Goal: Task Accomplishment & Management: Use online tool/utility

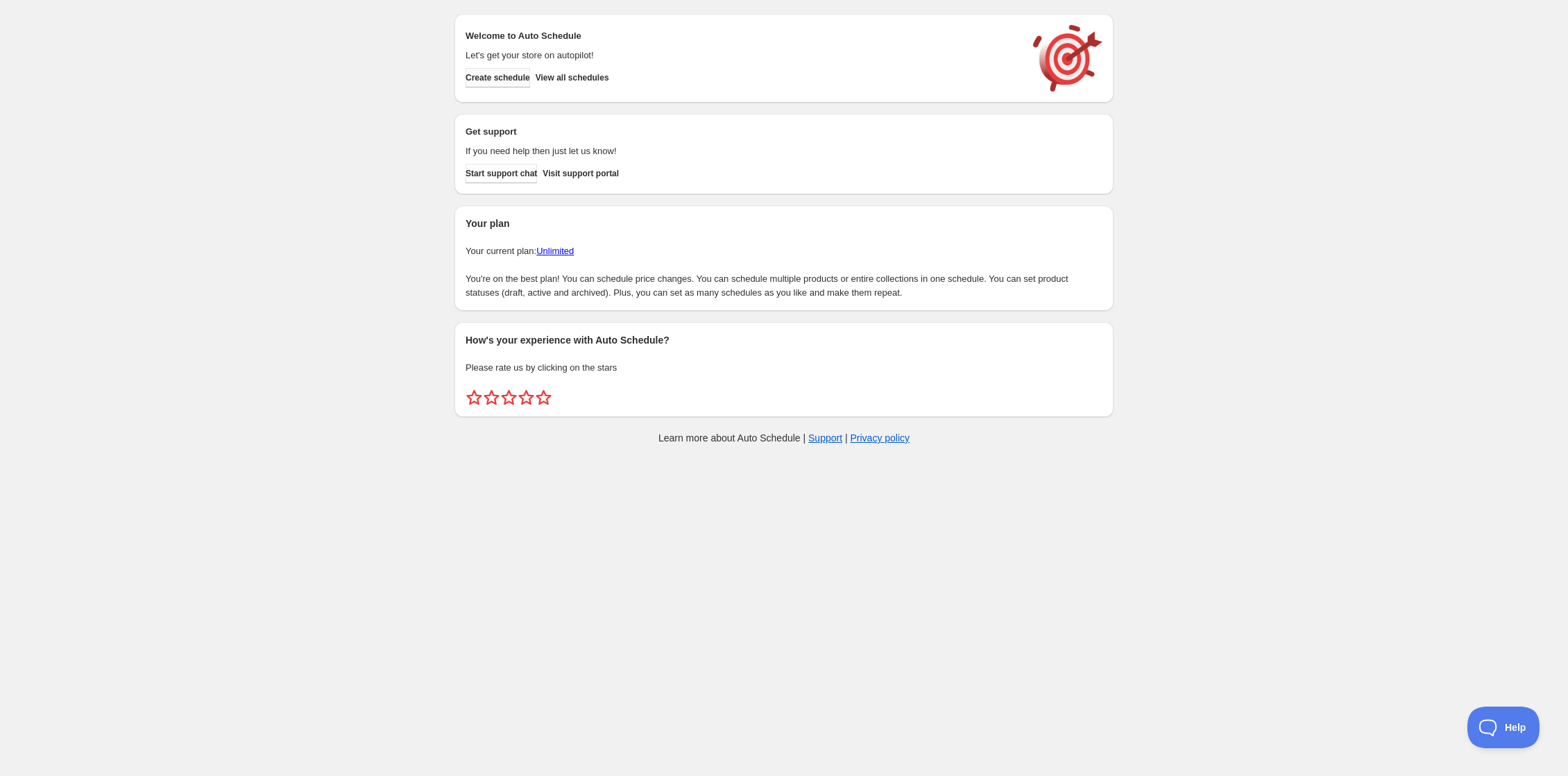
click at [466, 83] on span "Create schedule" at bounding box center [498, 78] width 64 height 11
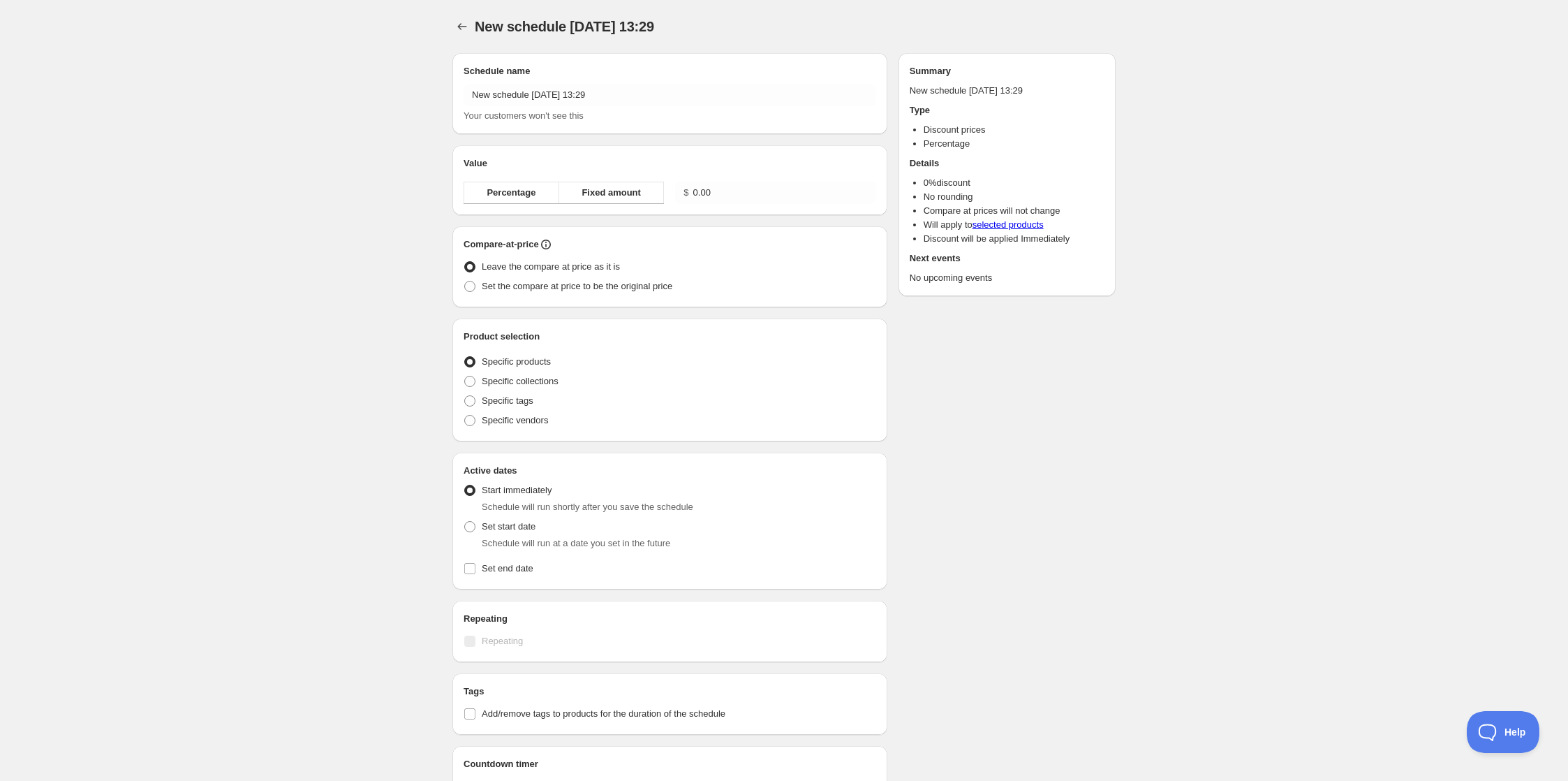
radio input "true"
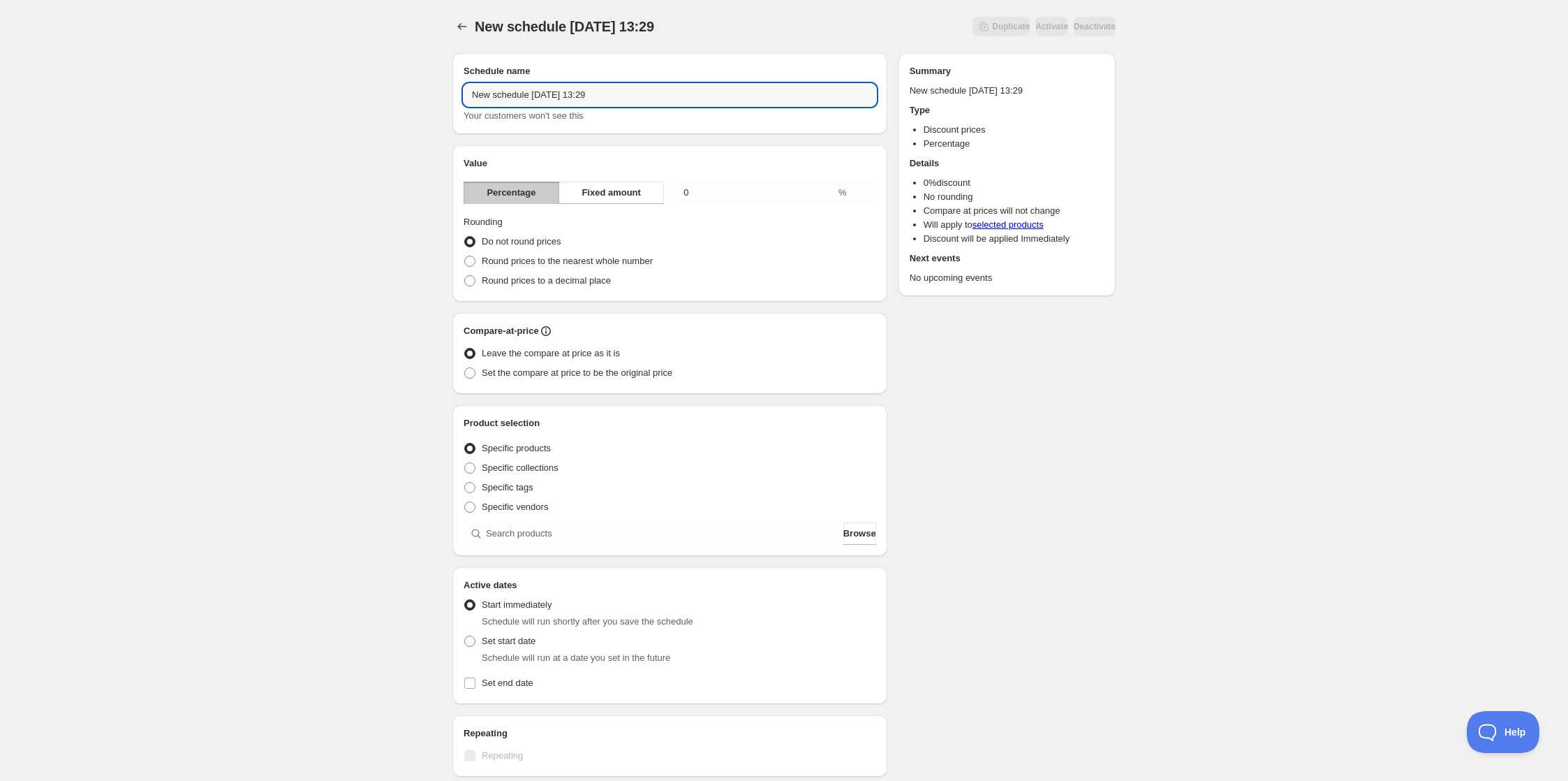
drag, startPoint x: 464, startPoint y: 118, endPoint x: 356, endPoint y: 107, distance: 108.6
click at [441, 107] on div "Schedule name New schedule [DATE] 13:29 Your customers won't see this Value Per…" at bounding box center [778, 523] width 674 height 963
drag, startPoint x: 541, startPoint y: 116, endPoint x: 718, endPoint y: 103, distance: 177.5
click at [718, 103] on div "Schedule name Online Discount Scarves F&F [DATE] 13:29 Your customers won't see…" at bounding box center [670, 94] width 413 height 59
type input "Online Discount Scarves F&F"
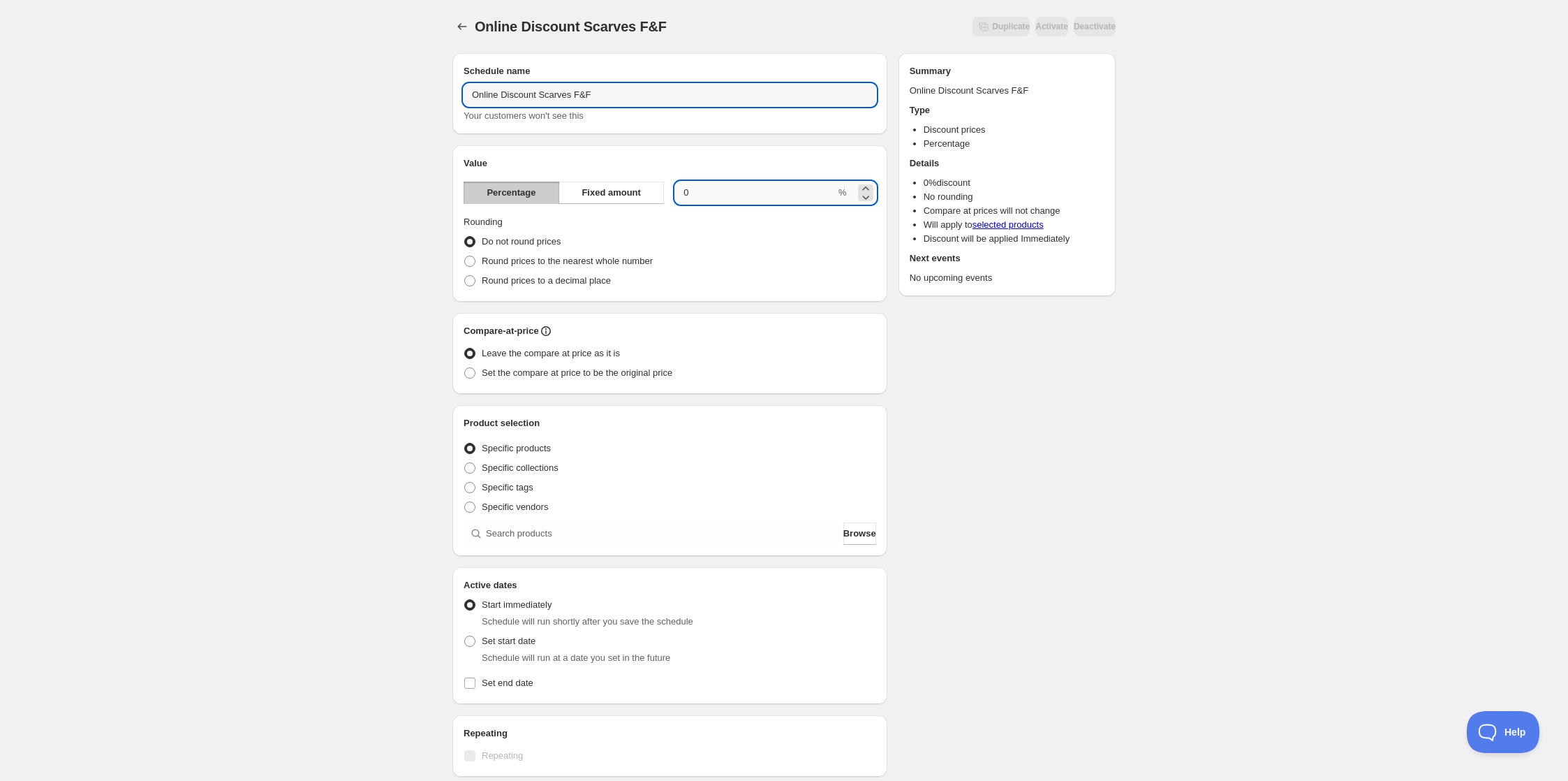
click at [718, 204] on input "0.00" at bounding box center [755, 193] width 160 height 23
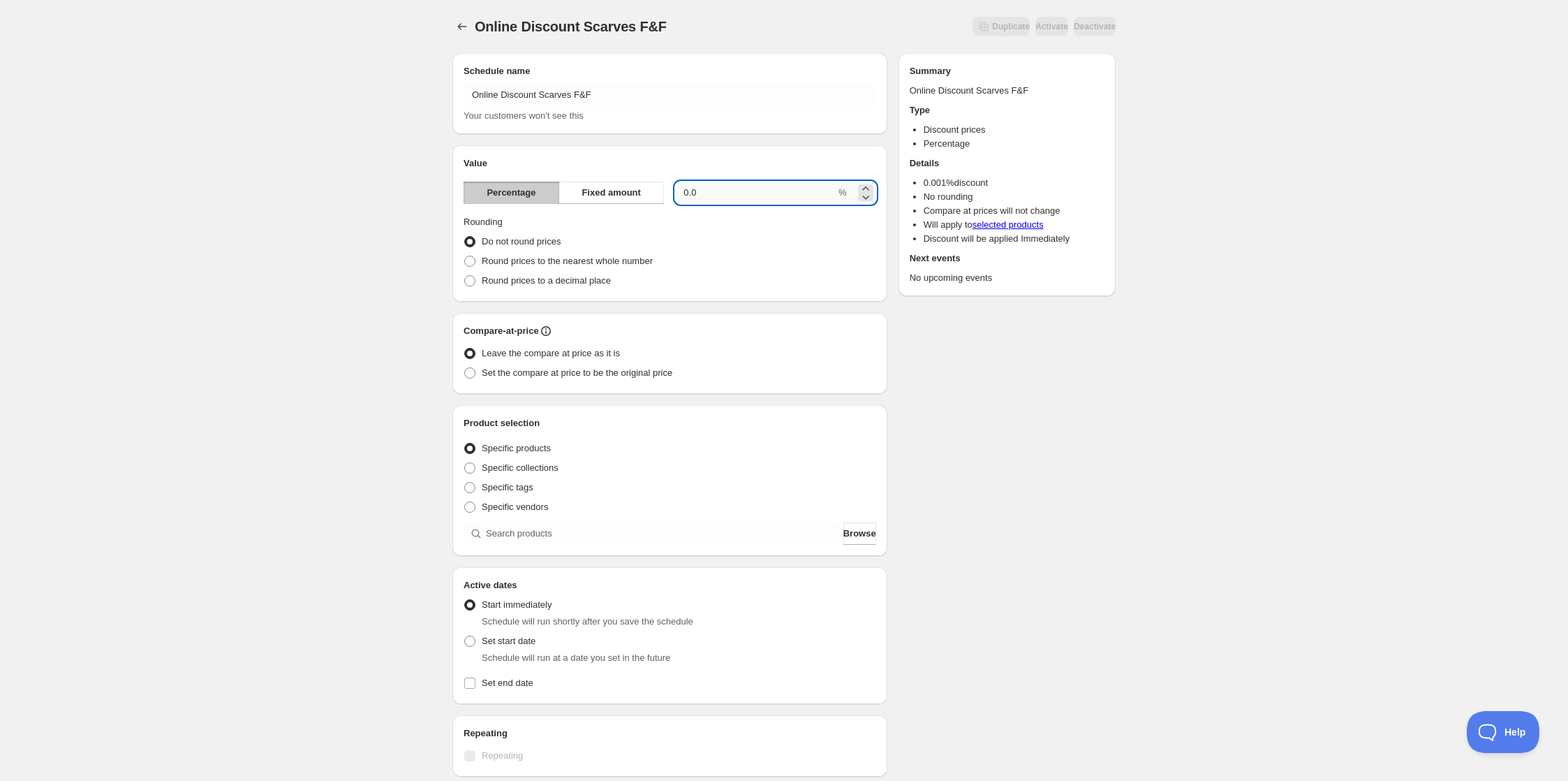
type input "0"
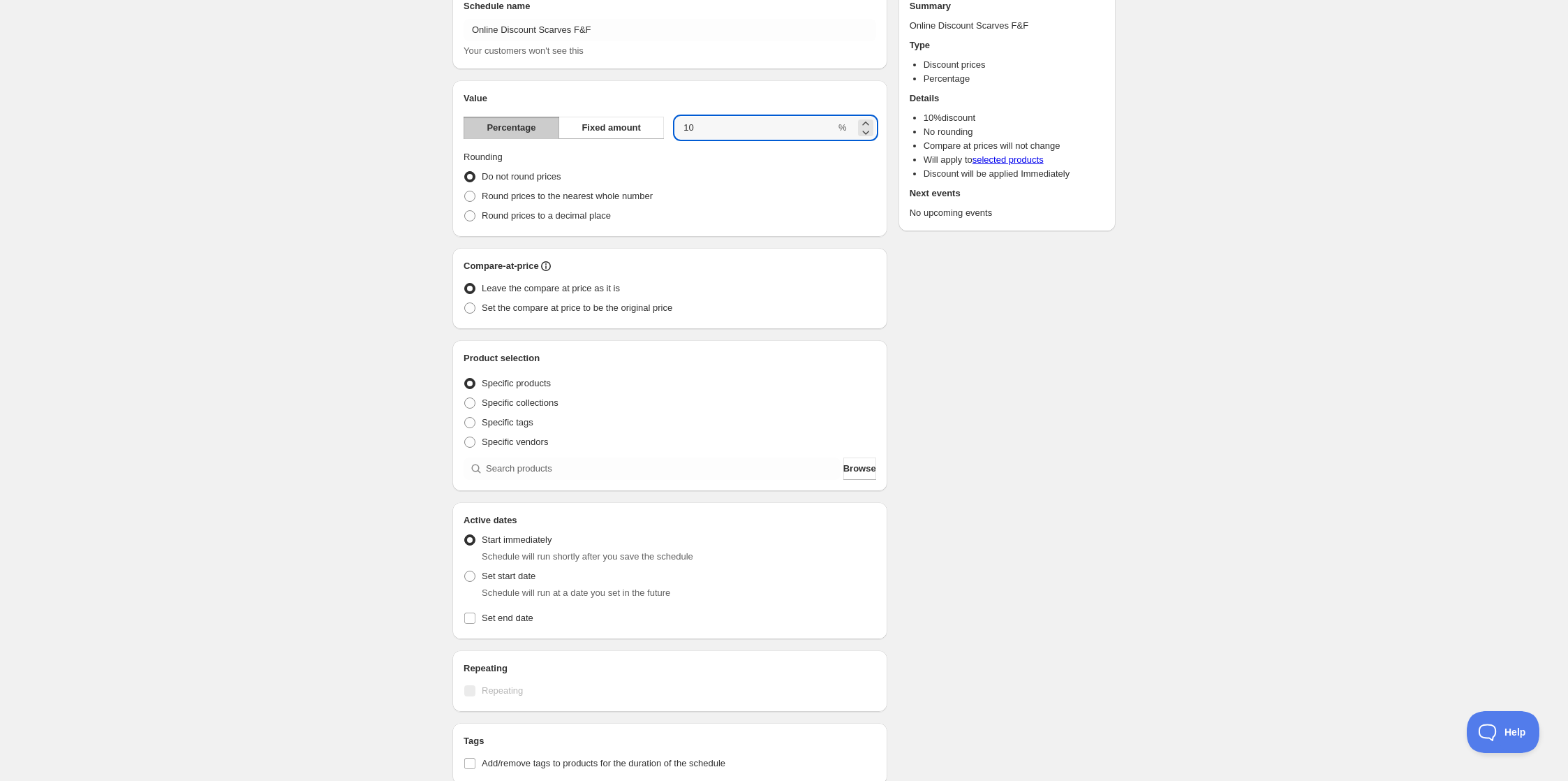
scroll to position [93, 0]
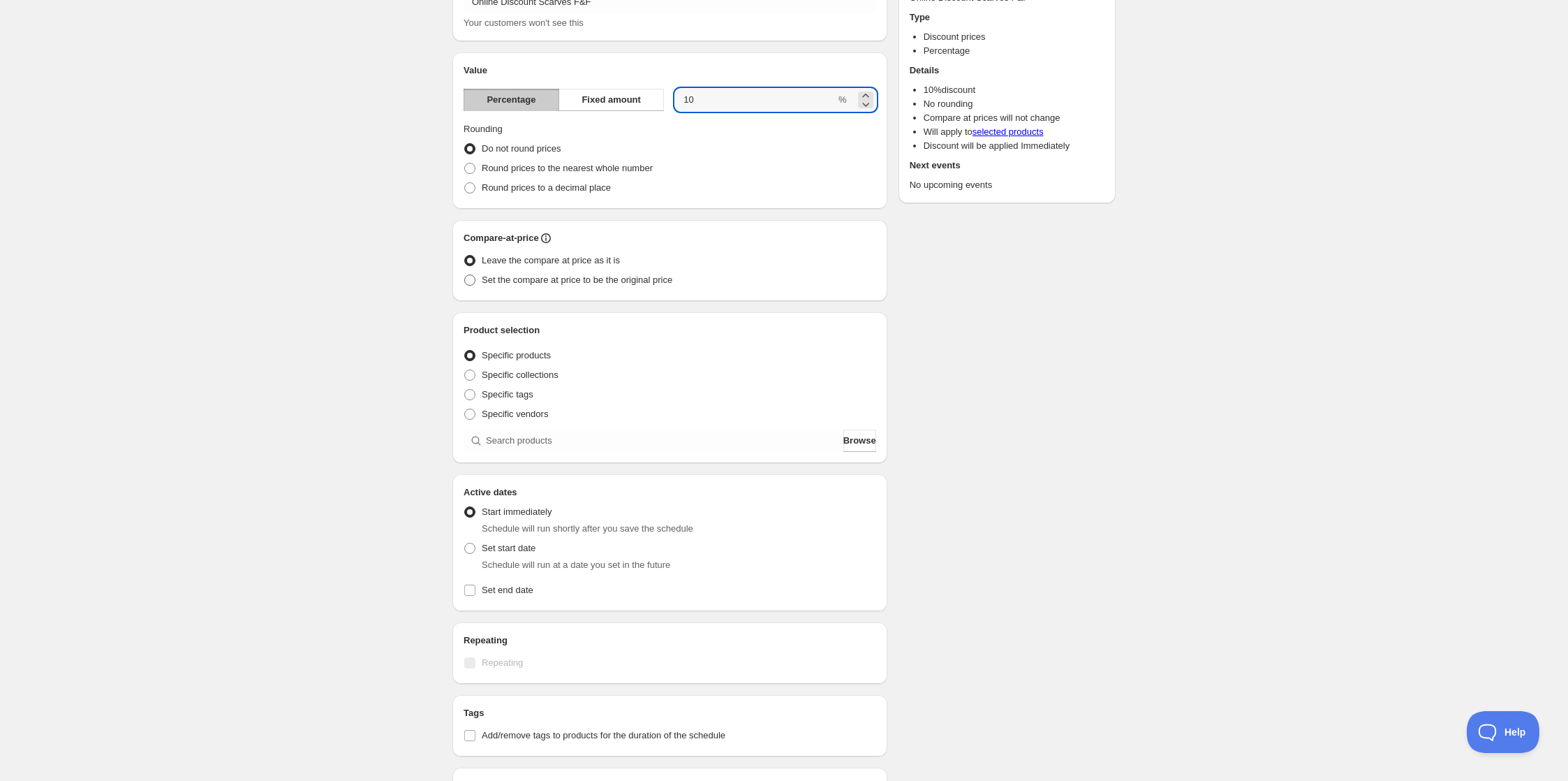
type input "10"
click at [488, 285] on span "Set the compare at price to be the original price" at bounding box center [577, 279] width 191 height 10
click at [465, 275] on input "Set the compare at price to be the original price" at bounding box center [464, 274] width 1 height 1
radio input "true"
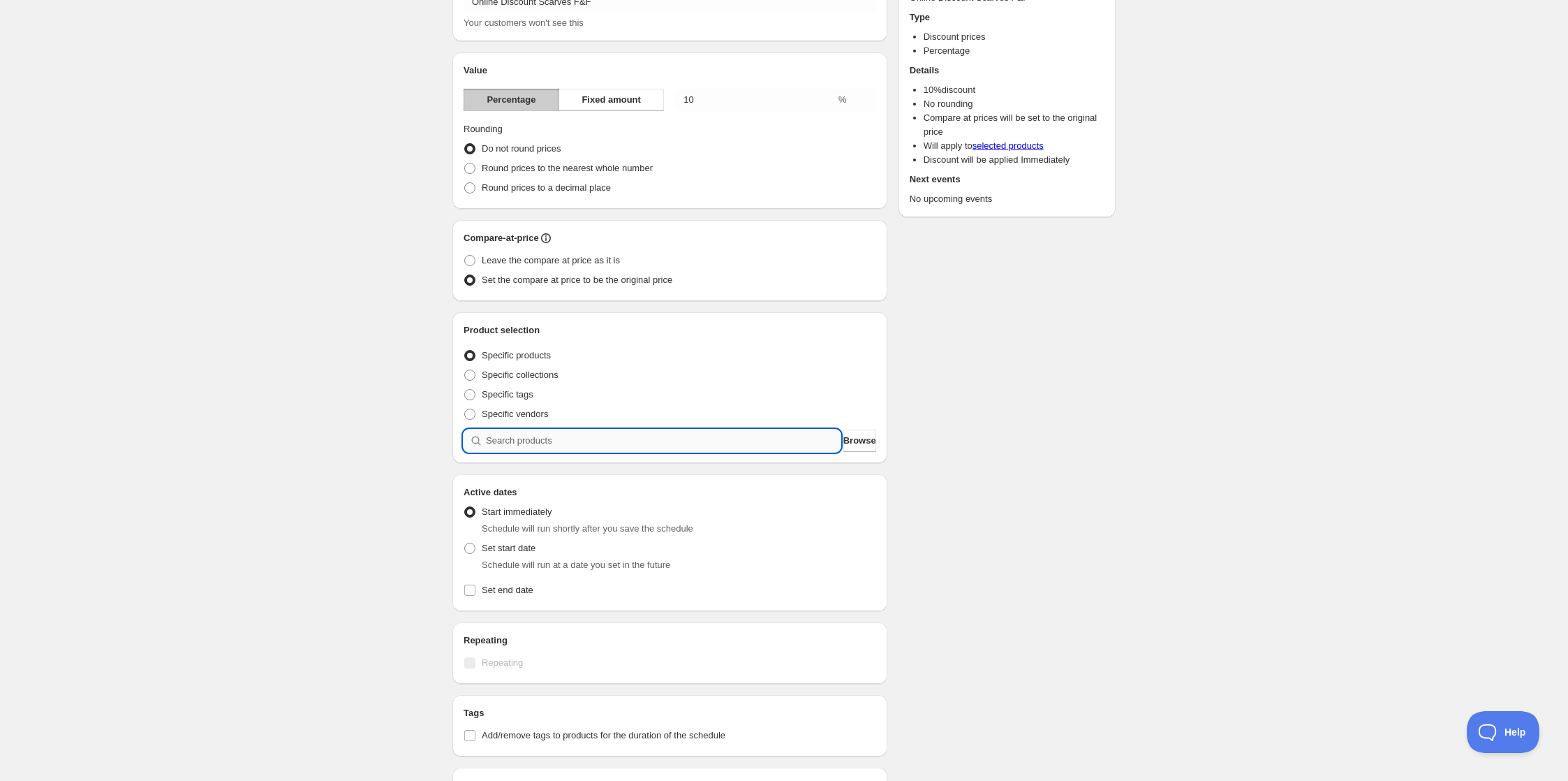
click at [486, 452] on input "search" at bounding box center [663, 441] width 355 height 23
type input "1"
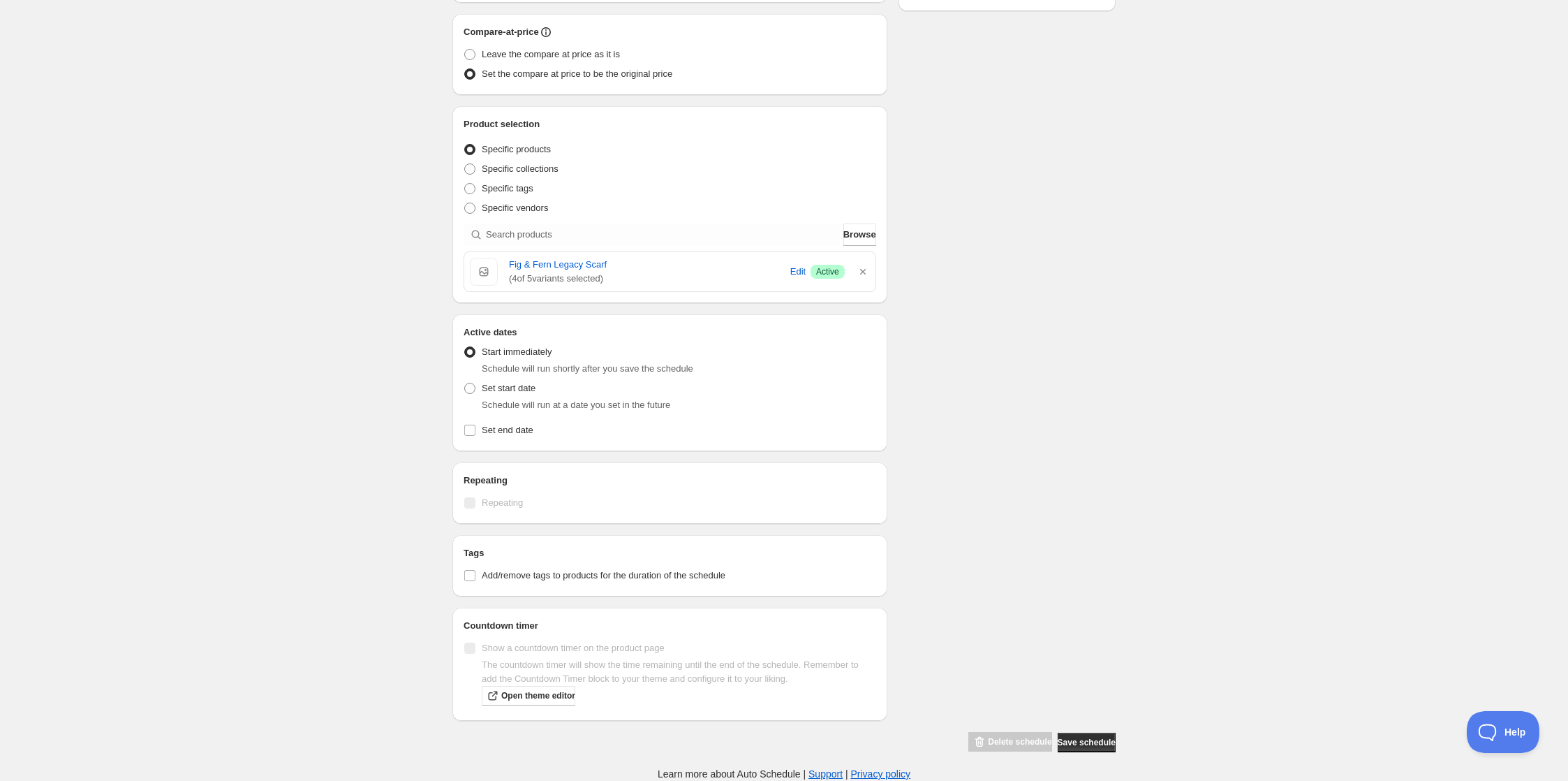
scroll to position [465, 0]
click at [464, 436] on input "Set end date" at bounding box center [470, 430] width 11 height 11
checkbox input "true"
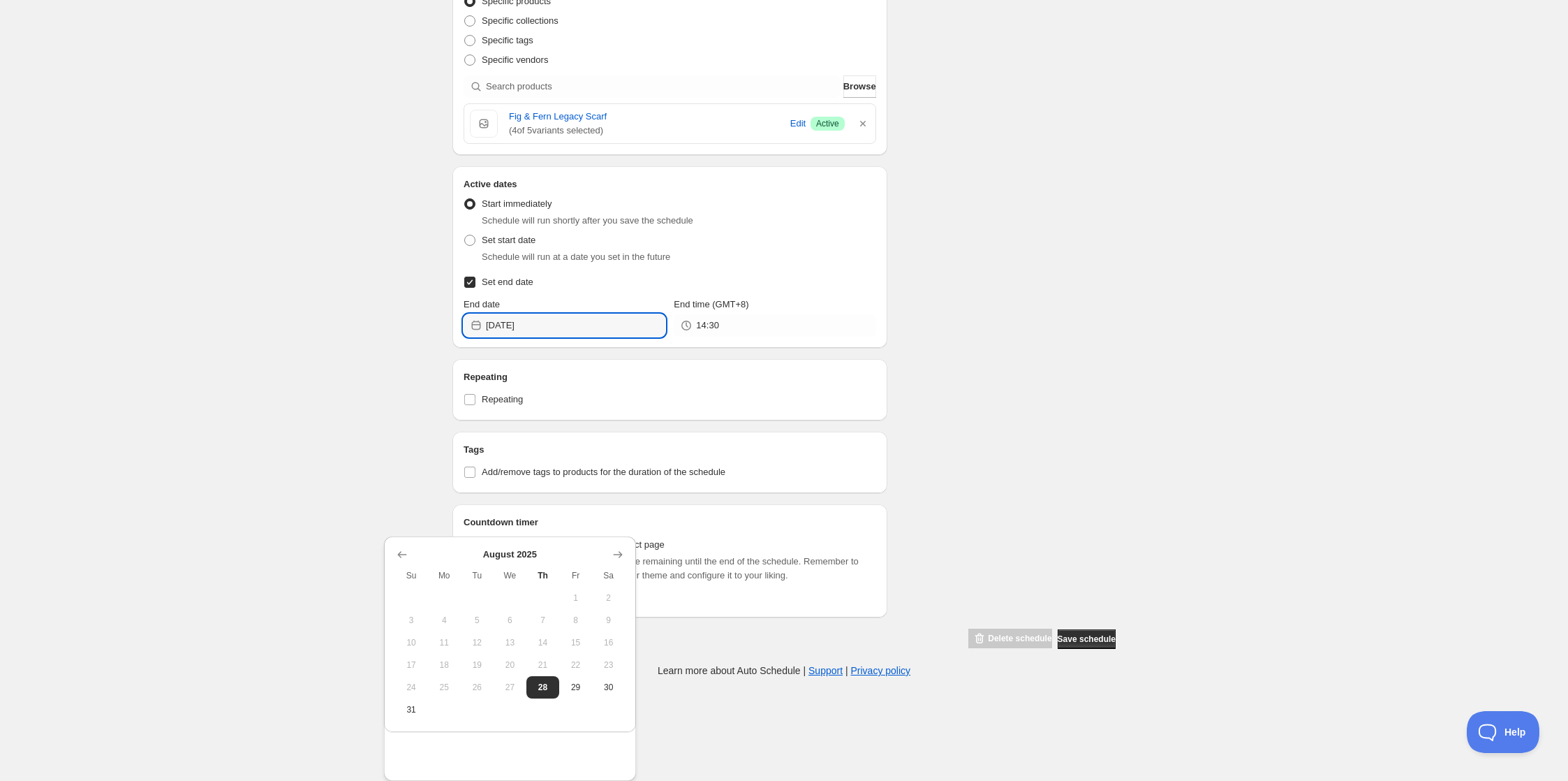
drag, startPoint x: 486, startPoint y: 501, endPoint x: 406, endPoint y: 506, distance: 80.2
click at [464, 337] on div "[DATE]" at bounding box center [564, 325] width 202 height 23
click at [615, 548] on icon "Show next month, September 2025" at bounding box center [618, 554] width 14 height 14
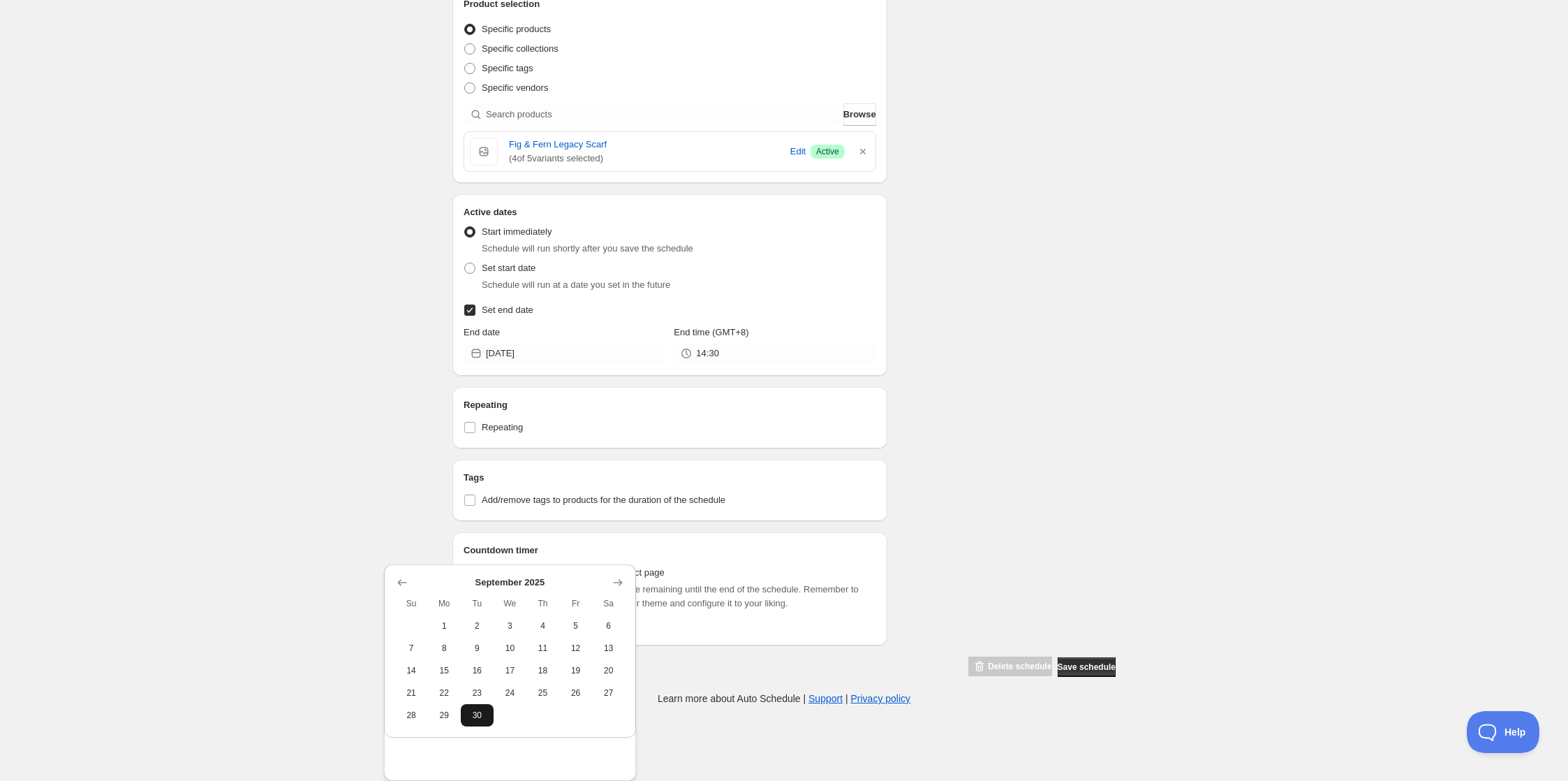
click at [478, 710] on span "30" at bounding box center [477, 716] width 22 height 11
type input "[DATE]"
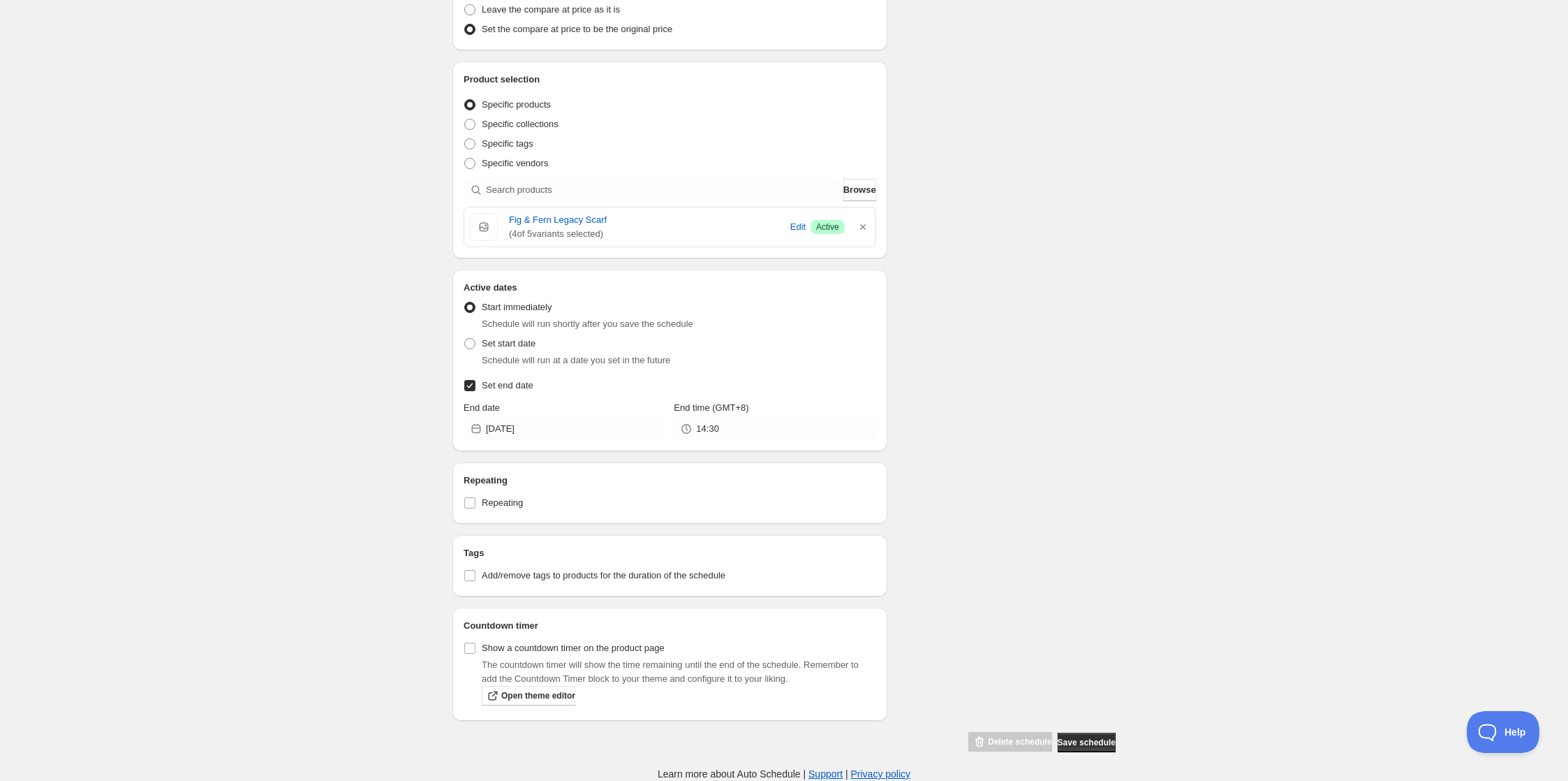
scroll to position [623, 0]
click at [1116, 736] on span "Save schedule" at bounding box center [1086, 742] width 58 height 11
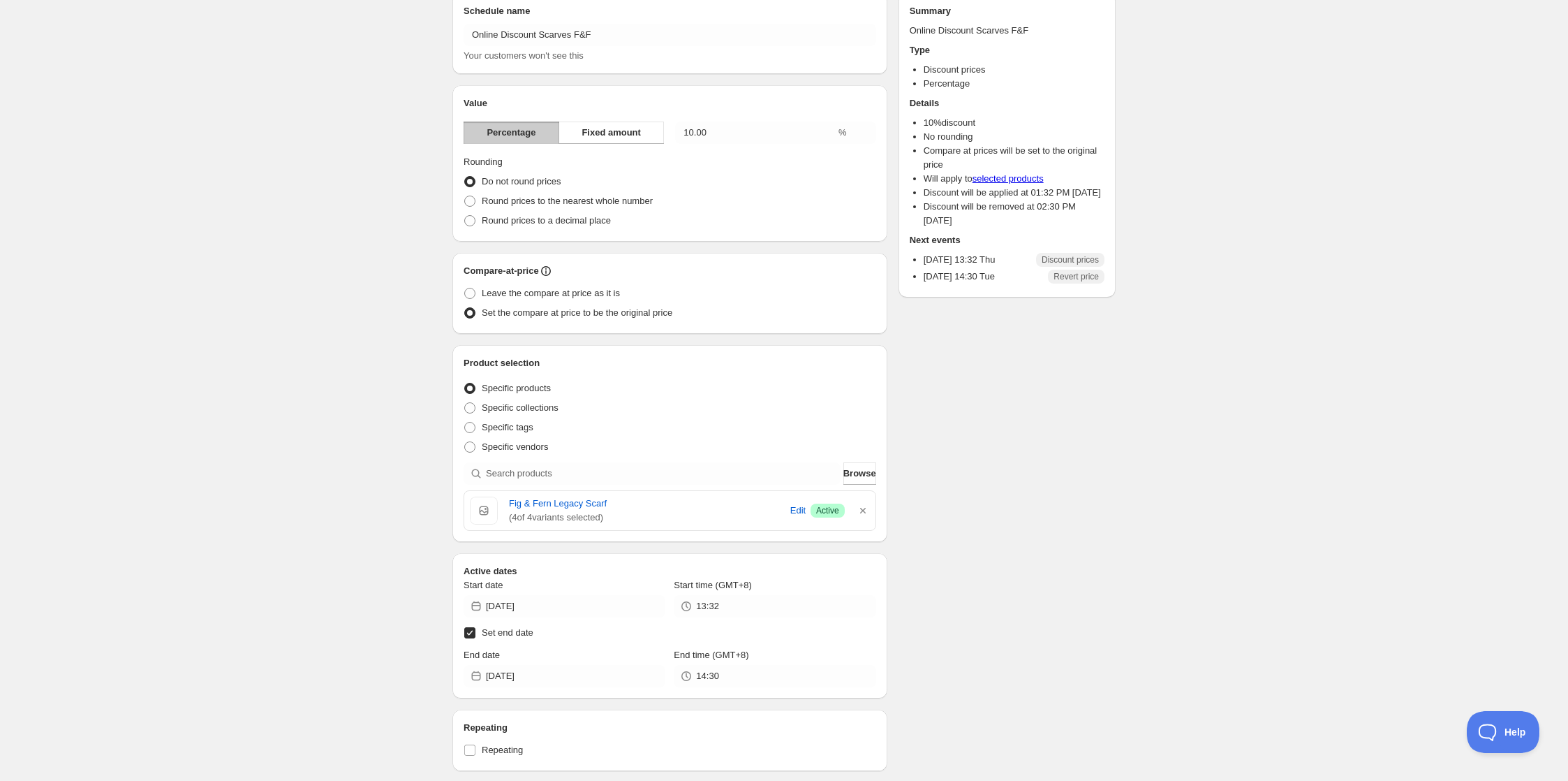
scroll to position [93, 0]
